Goal: Transaction & Acquisition: Subscribe to service/newsletter

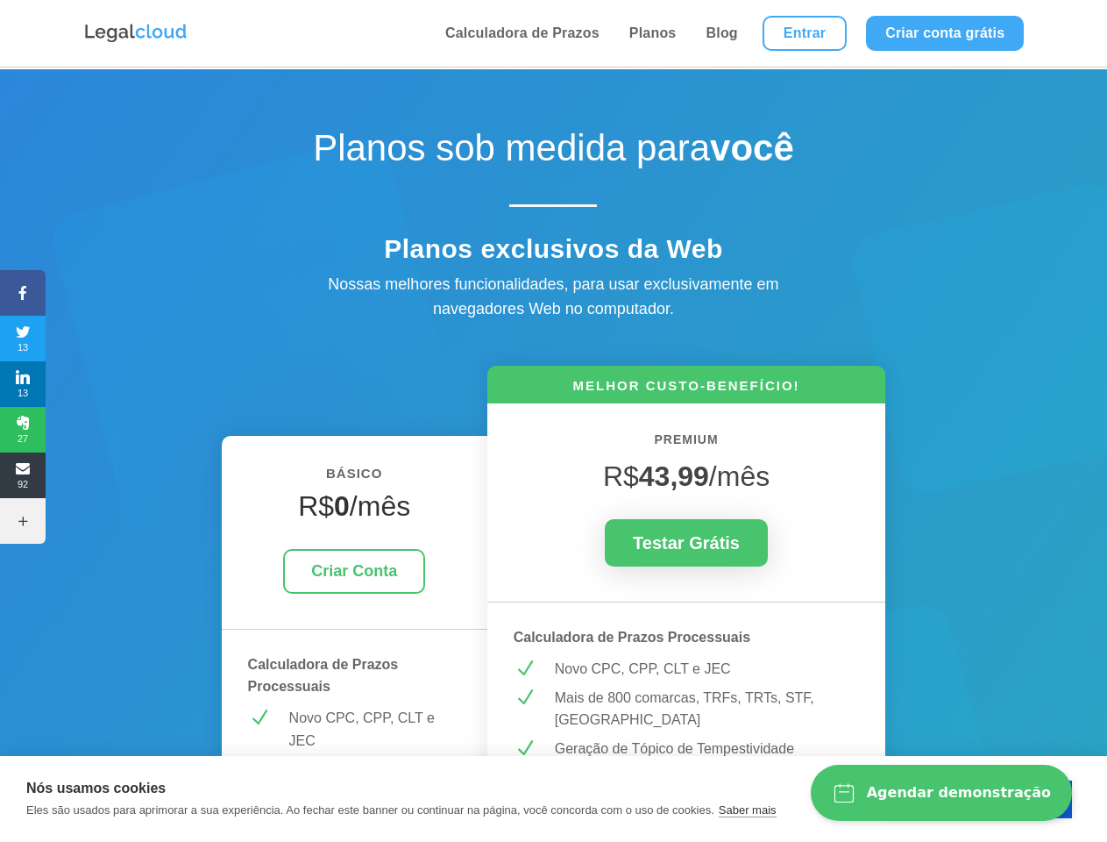
click at [23, 293] on icon at bounding box center [23, 293] width 46 height 14
click at [23, 338] on span "13" at bounding box center [23, 338] width 46 height 28
click at [23, 384] on span "13" at bounding box center [23, 384] width 46 height 28
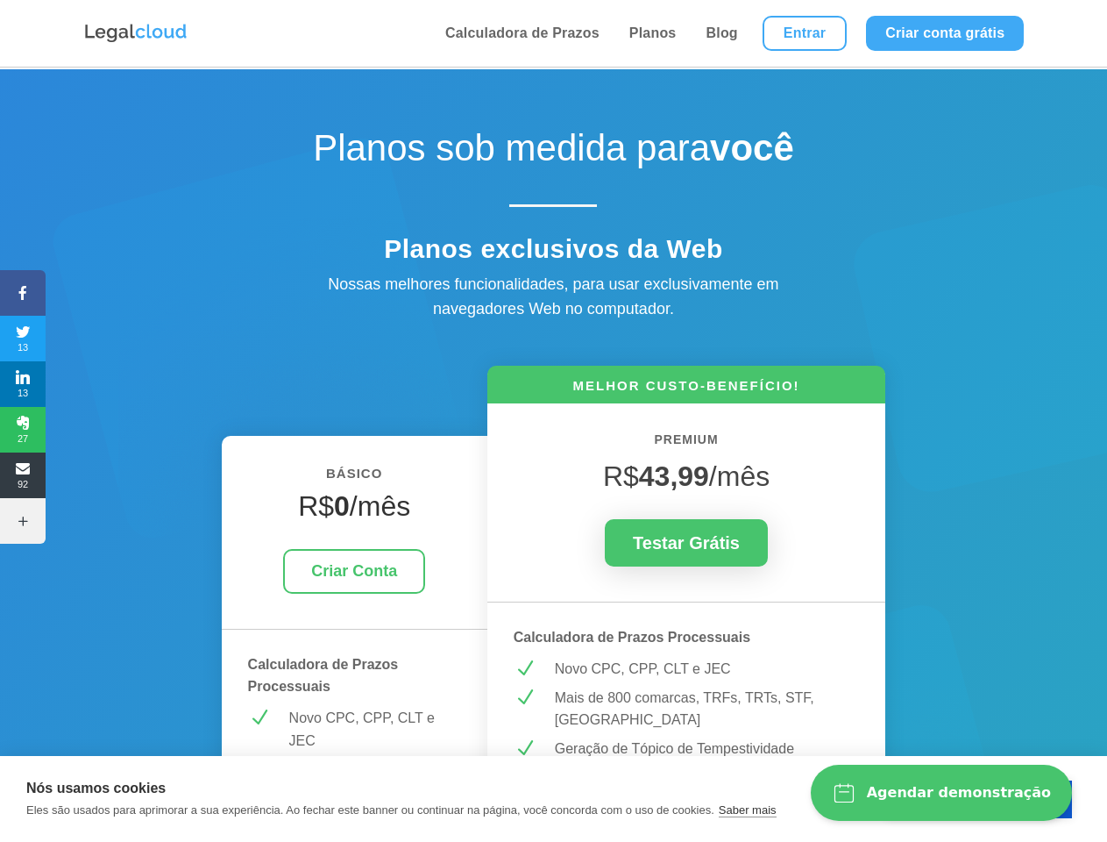
click at [23, 430] on span "27" at bounding box center [23, 430] width 46 height 28
click at [23, 475] on span "92" at bounding box center [23, 475] width 46 height 28
click at [23, 521] on icon at bounding box center [23, 521] width 46 height 14
